Goal: Find contact information: Find contact information

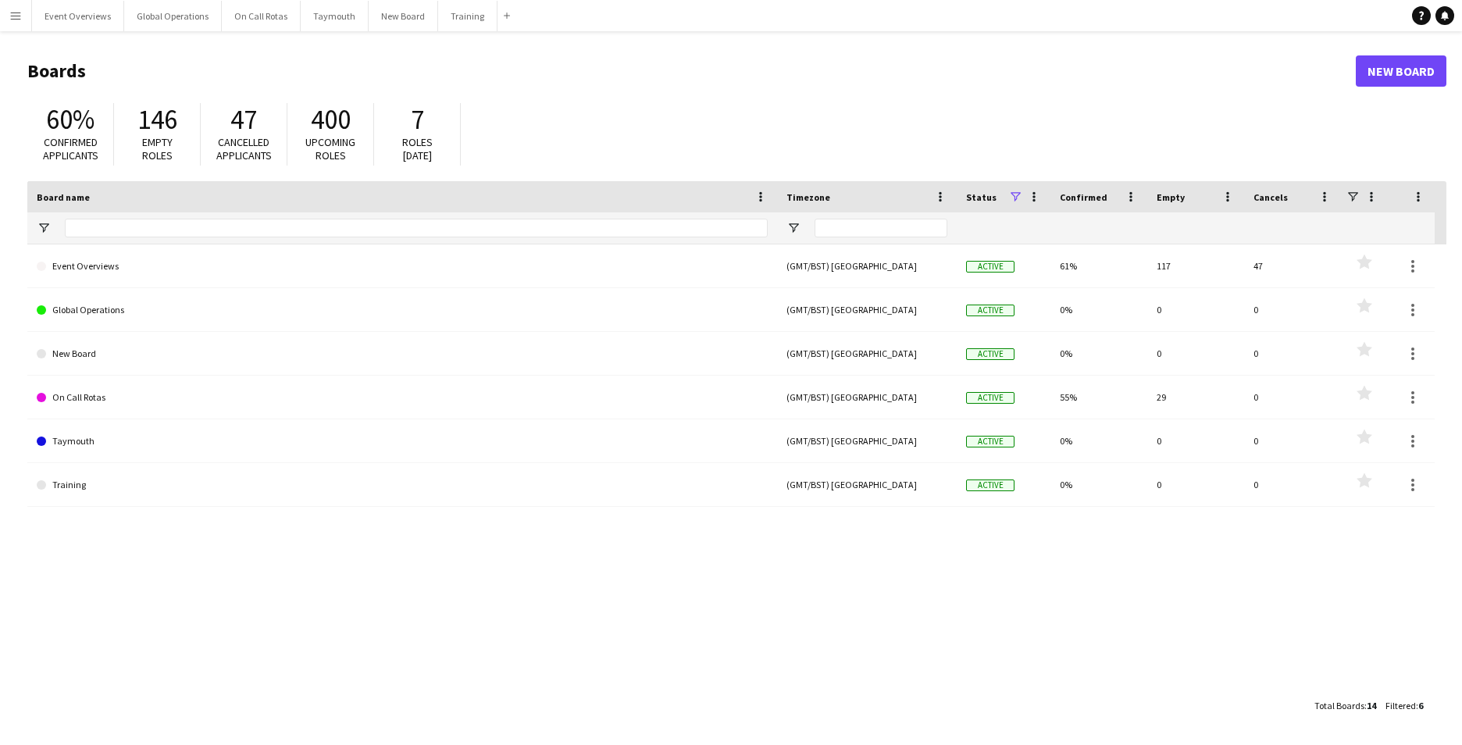
click at [14, 15] on app-icon "Menu" at bounding box center [15, 15] width 12 height 12
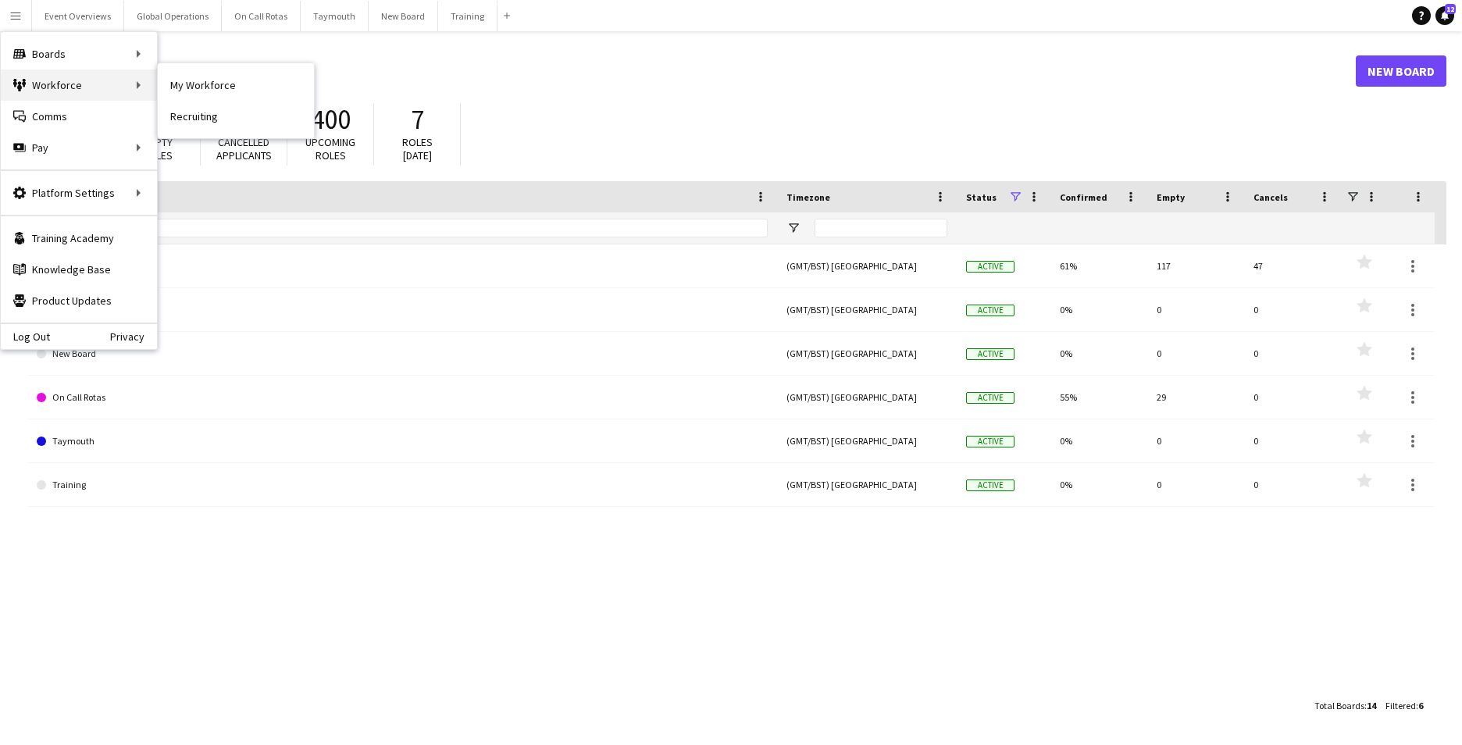
click at [62, 89] on div "Workforce Workforce" at bounding box center [79, 84] width 156 height 31
click at [184, 91] on link "My Workforce" at bounding box center [236, 84] width 156 height 31
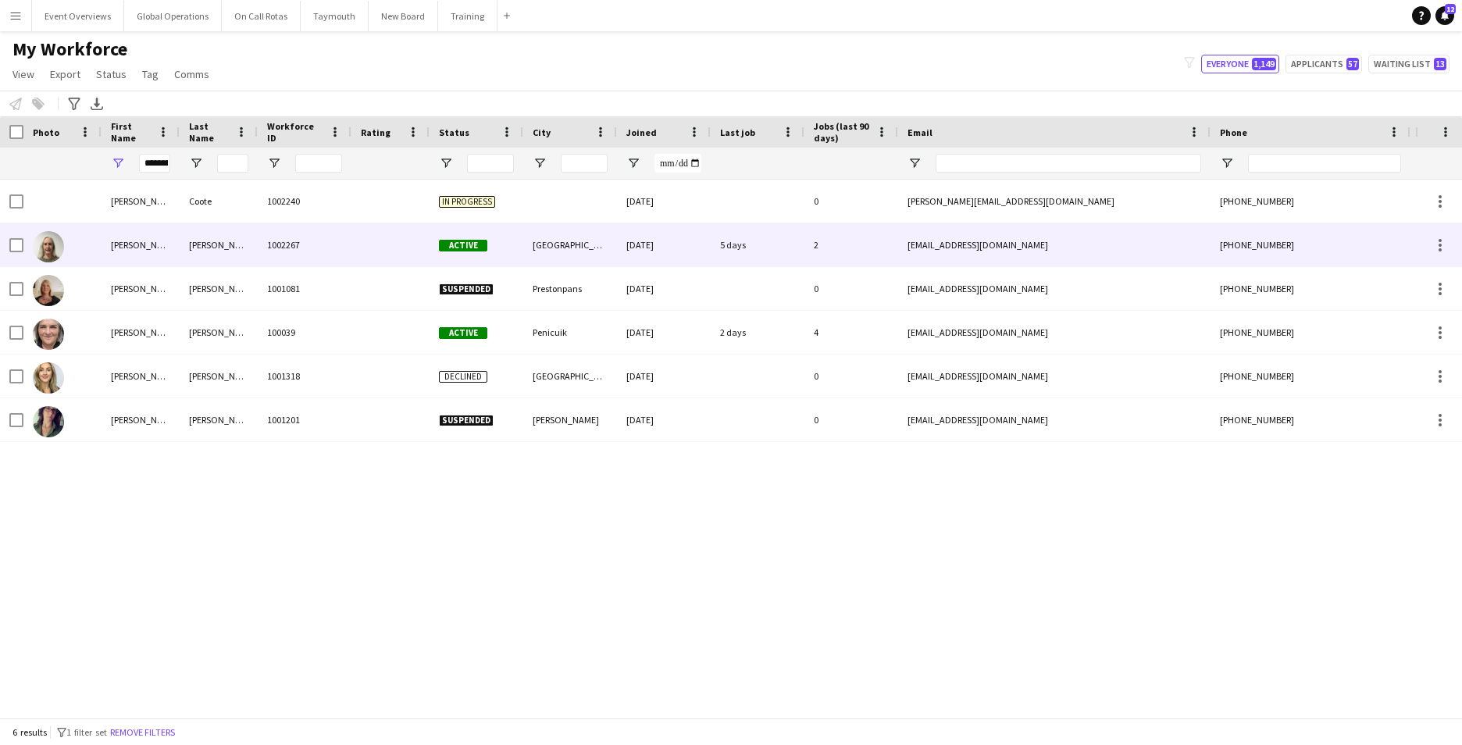
click at [148, 233] on div "[PERSON_NAME]" at bounding box center [141, 244] width 78 height 43
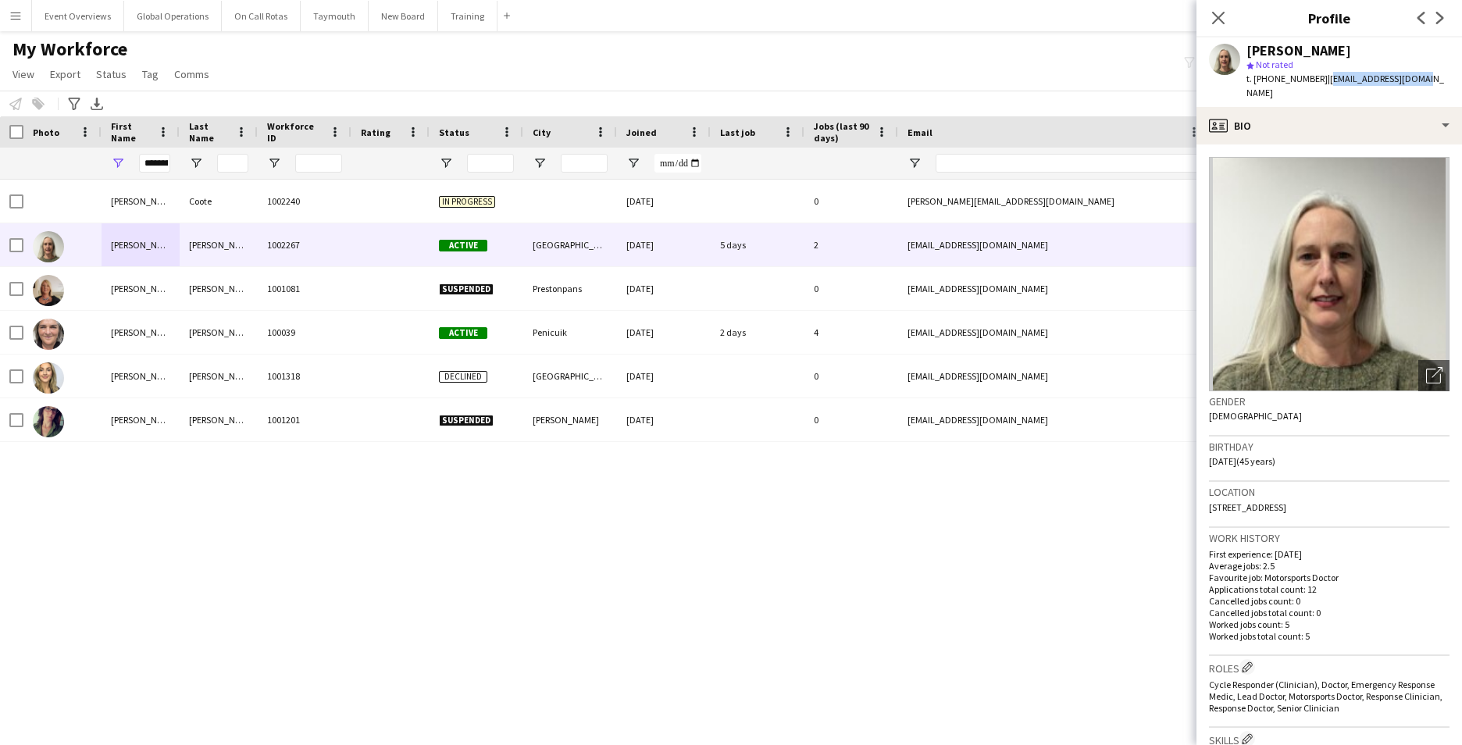
drag, startPoint x: 1413, startPoint y: 81, endPoint x: 1321, endPoint y: 83, distance: 91.4
click at [1321, 83] on span "| [EMAIL_ADDRESS][DOMAIN_NAME]" at bounding box center [1345, 86] width 198 height 26
copy span "[EMAIL_ADDRESS][DOMAIN_NAME]"
click at [1286, 501] on span "[STREET_ADDRESS]" at bounding box center [1247, 507] width 77 height 12
drag, startPoint x: 1366, startPoint y: 493, endPoint x: 1209, endPoint y: 492, distance: 157.7
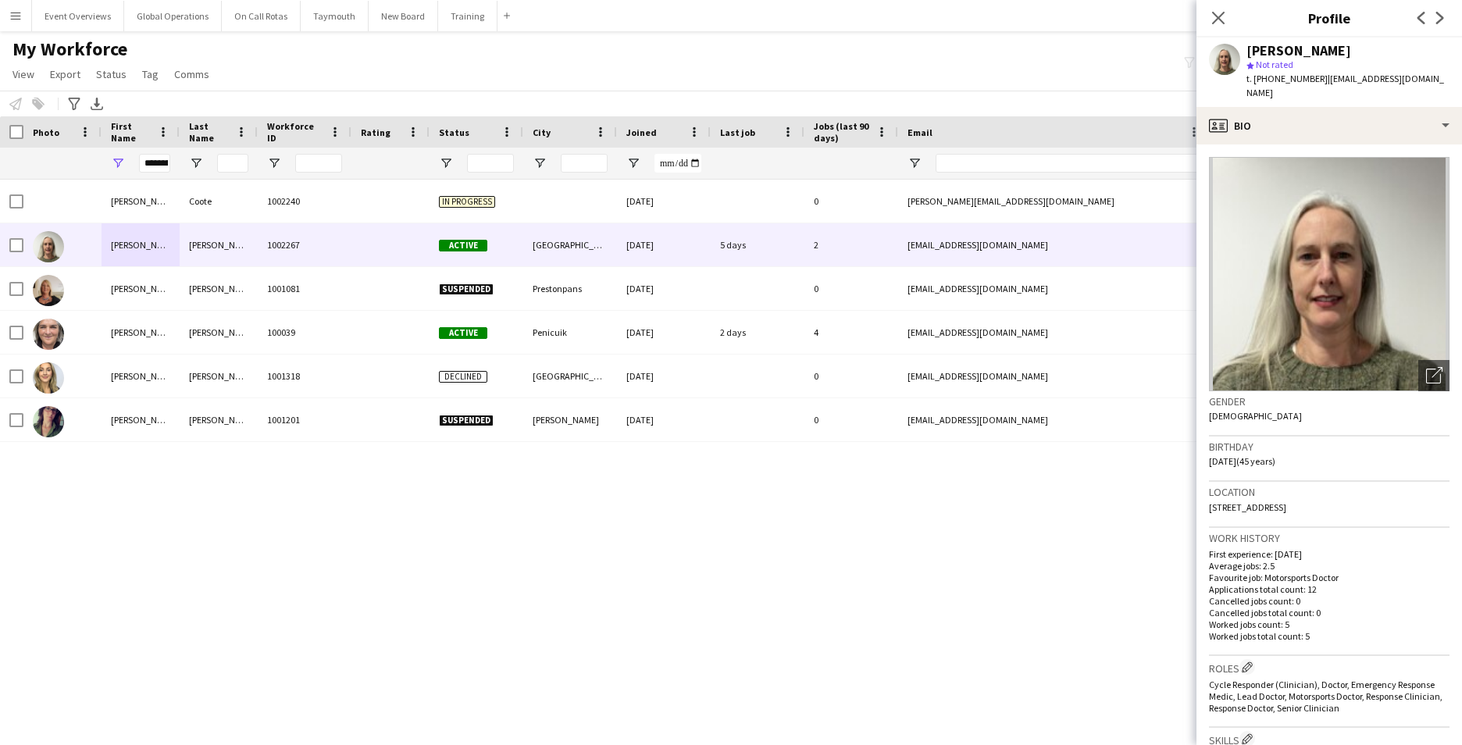
click at [1209, 492] on div "Location [STREET_ADDRESS]" at bounding box center [1329, 504] width 240 height 45
copy span "[STREET_ADDRESS]"
